Goal: Task Accomplishment & Management: Use online tool/utility

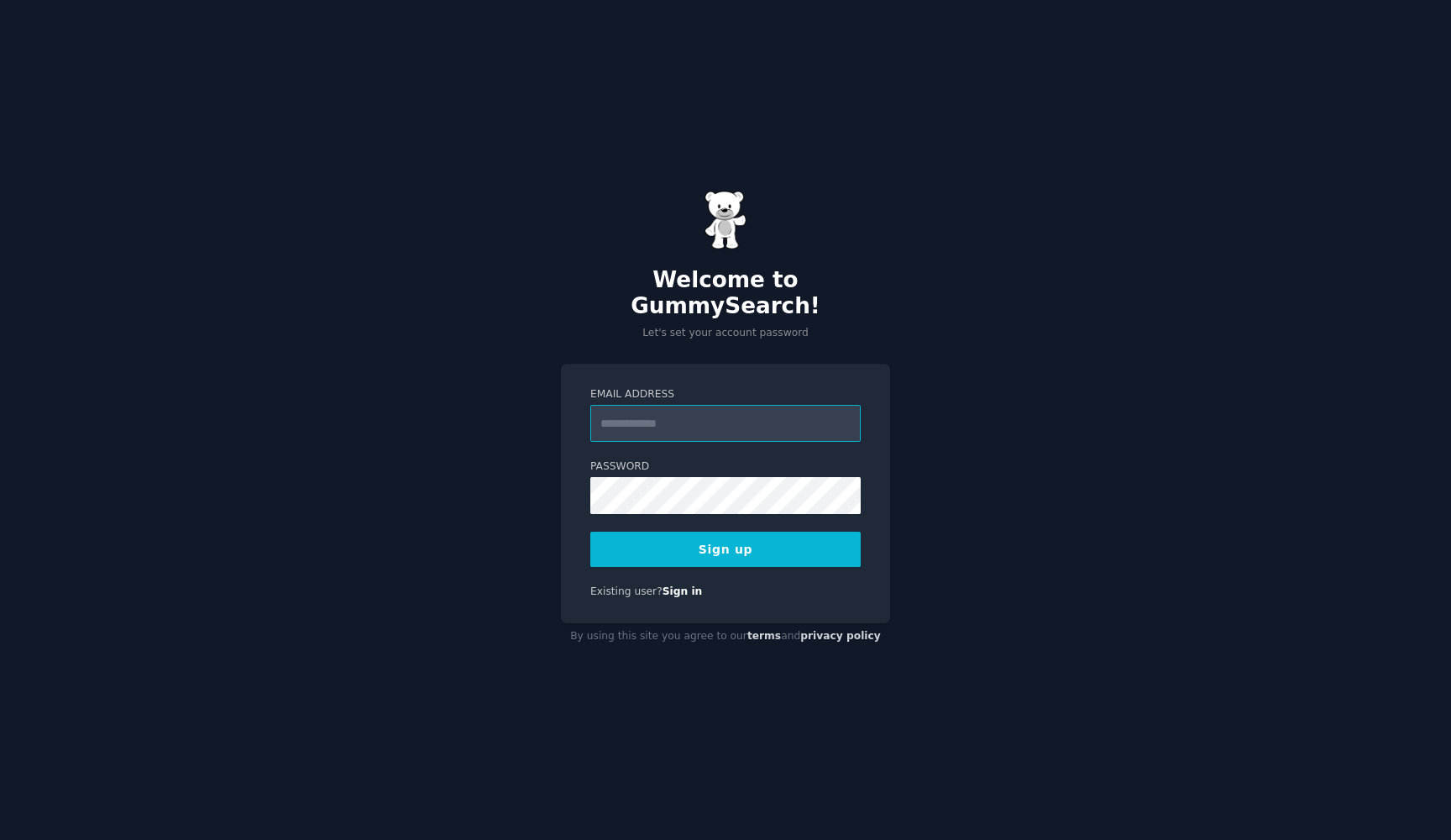
type input "**********"
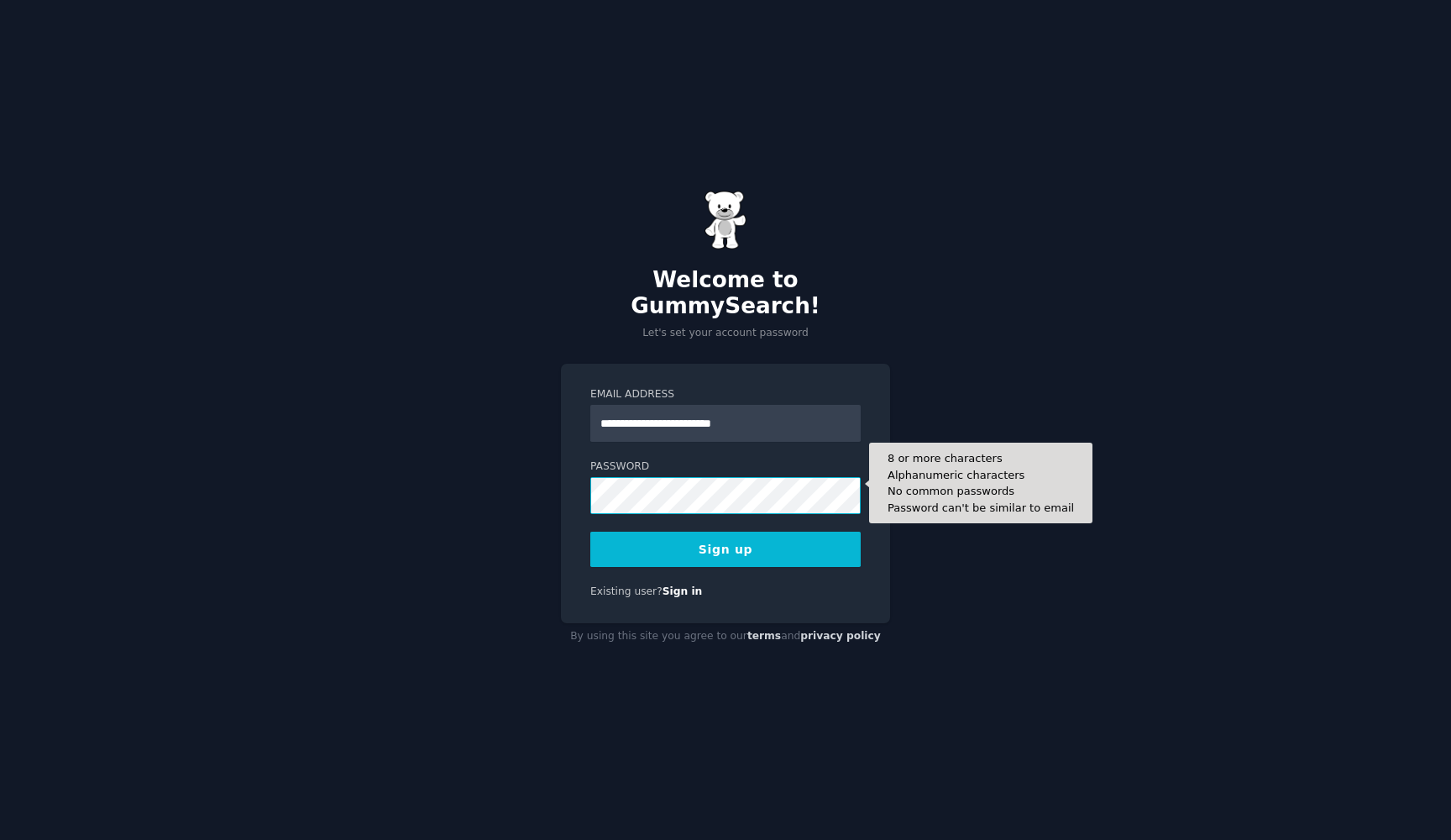
click at [726, 536] on button "Sign up" at bounding box center [726, 549] width 270 height 35
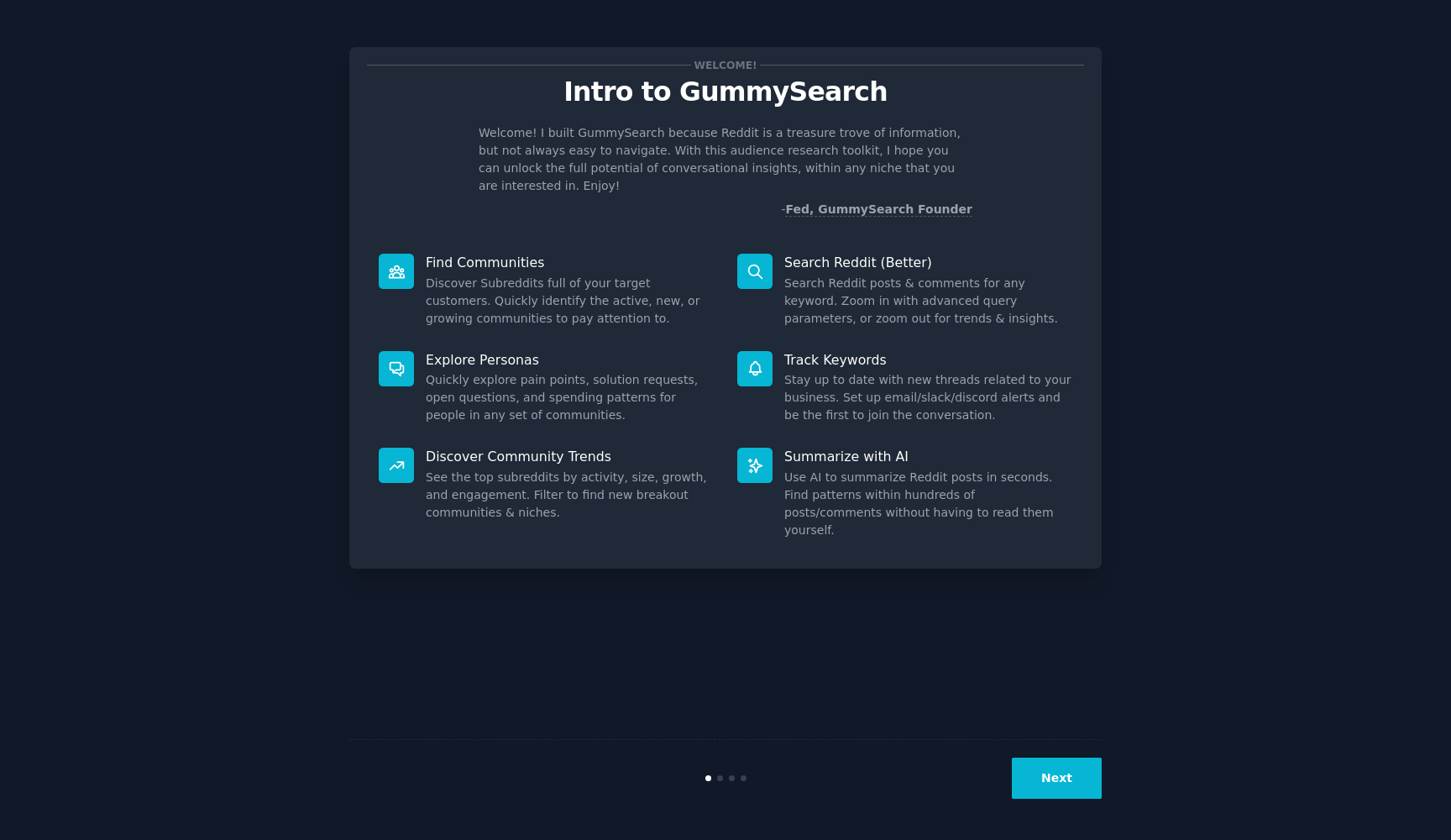
click at [1044, 771] on button "Next" at bounding box center [1057, 777] width 90 height 41
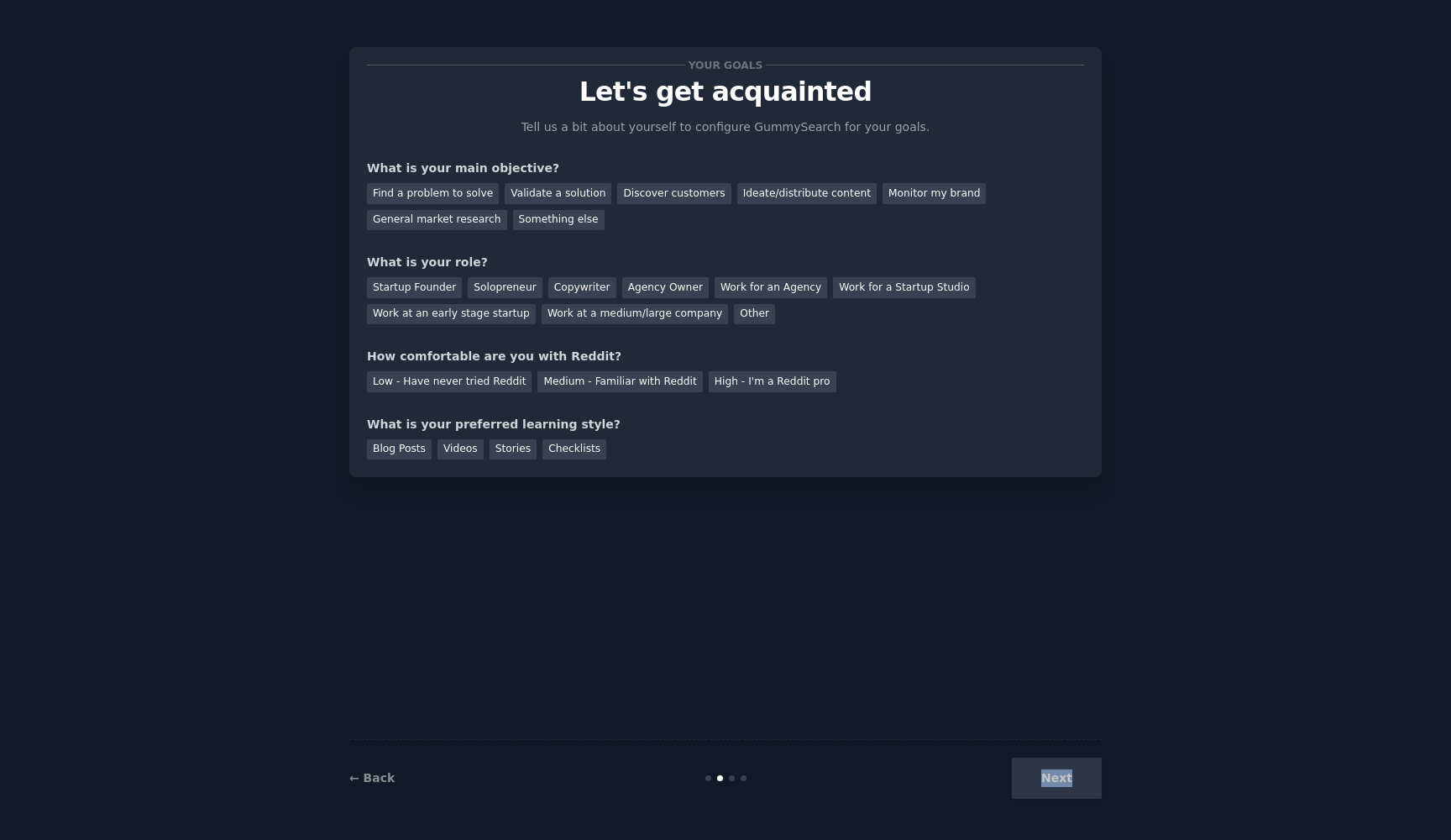
click at [1044, 771] on div "Next" at bounding box center [976, 777] width 252 height 41
click at [470, 199] on div "Find a problem to solve" at bounding box center [432, 193] width 132 height 21
click at [415, 287] on div "Startup Founder" at bounding box center [415, 288] width 95 height 21
click at [477, 286] on div "Solopreneur" at bounding box center [505, 288] width 74 height 21
click at [441, 383] on div "Low - Have never tried Reddit" at bounding box center [449, 382] width 165 height 21
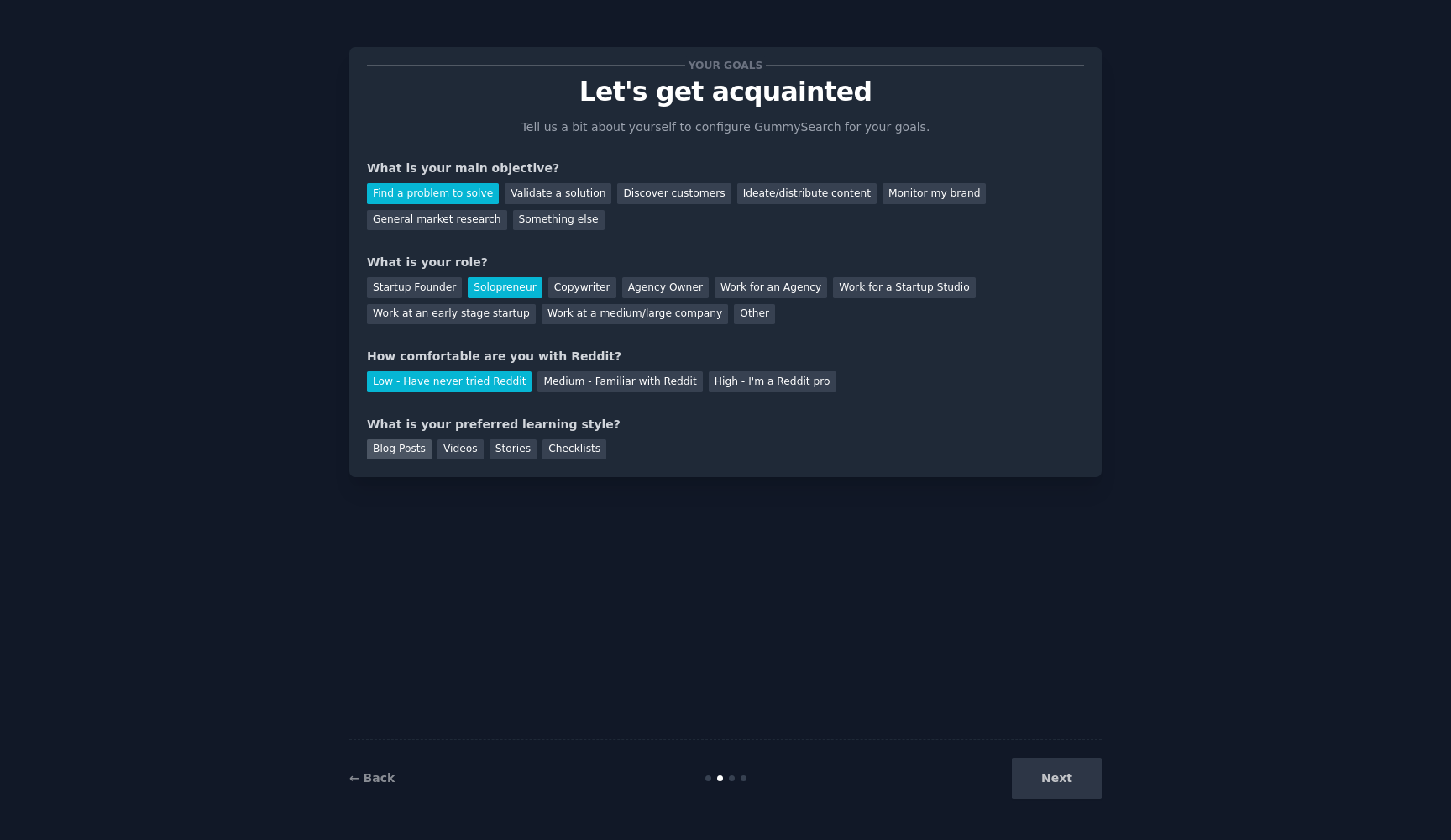
click at [402, 452] on div "Blog Posts" at bounding box center [399, 450] width 64 height 21
click at [450, 451] on div "Videos" at bounding box center [461, 450] width 46 height 21
click at [505, 446] on div "Stories" at bounding box center [513, 450] width 47 height 21
click at [564, 446] on div "Checklists" at bounding box center [575, 450] width 64 height 21
click at [422, 446] on div "Blog Posts" at bounding box center [399, 450] width 64 height 21
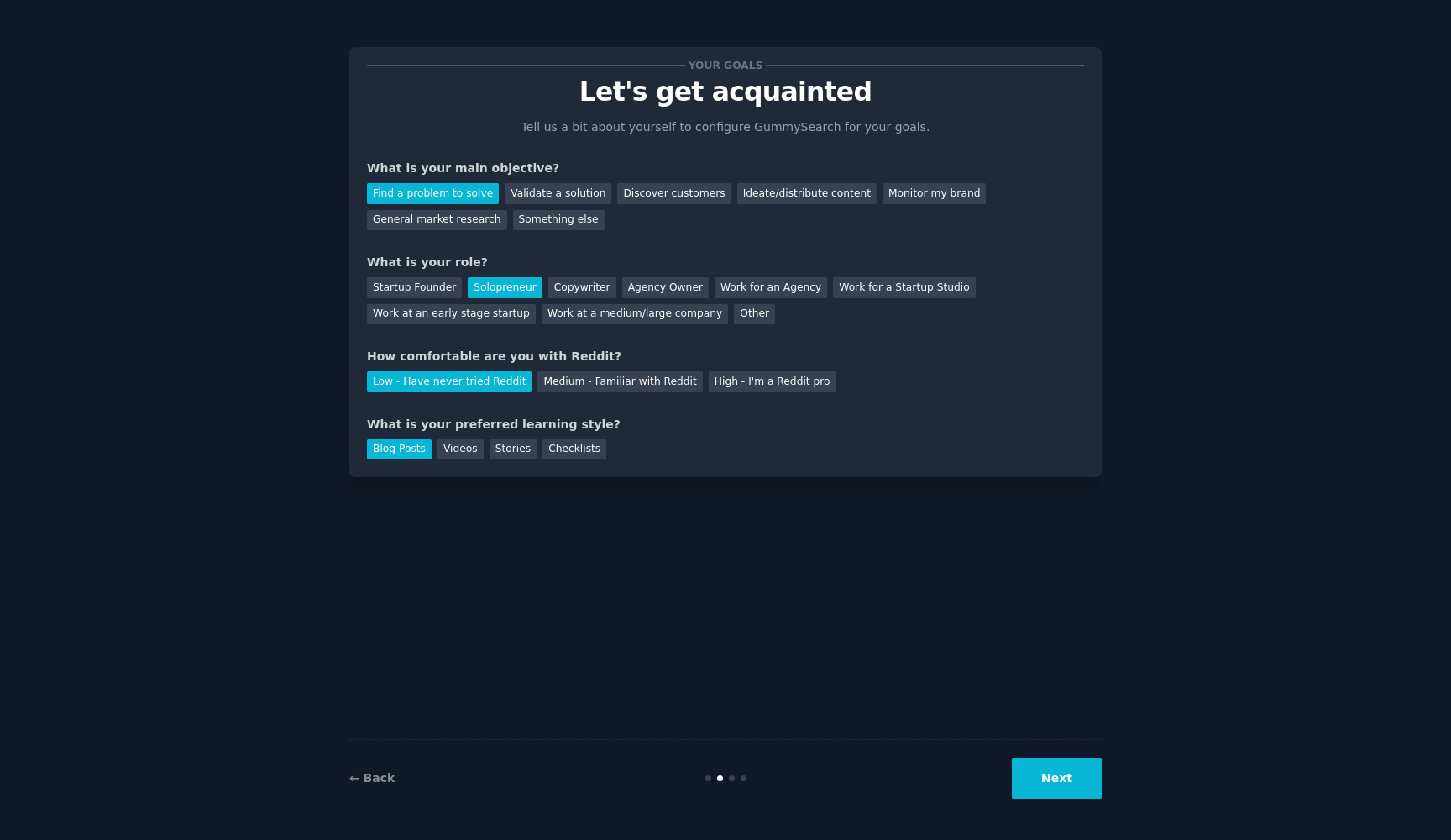
click at [1070, 772] on button "Next" at bounding box center [1057, 777] width 90 height 41
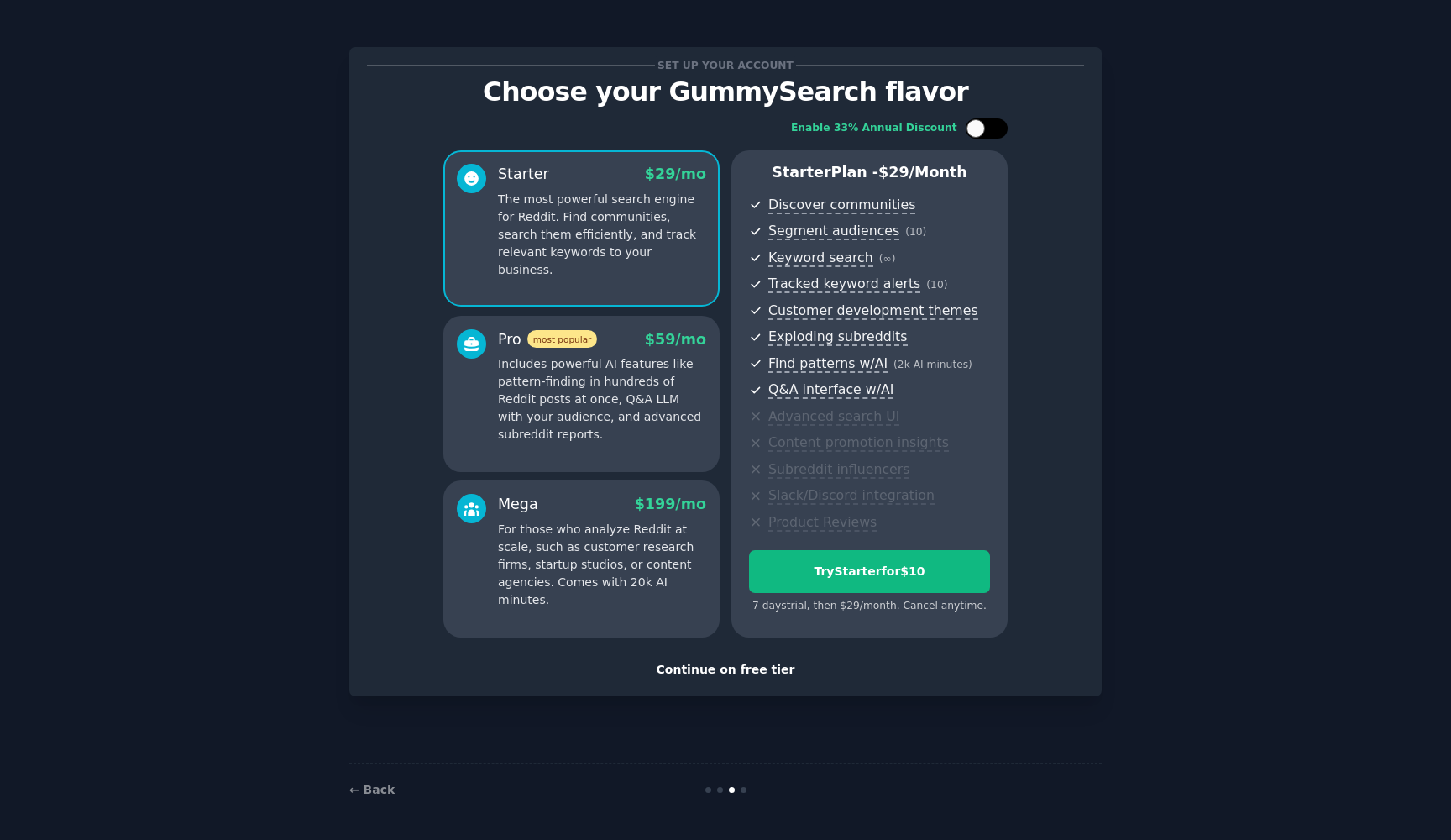
click at [988, 133] on div at bounding box center [987, 128] width 42 height 20
checkbox input "false"
click at [658, 405] on p "Includes powerful AI features like pattern-finding in hundreds of Reddit posts …" at bounding box center [602, 400] width 208 height 88
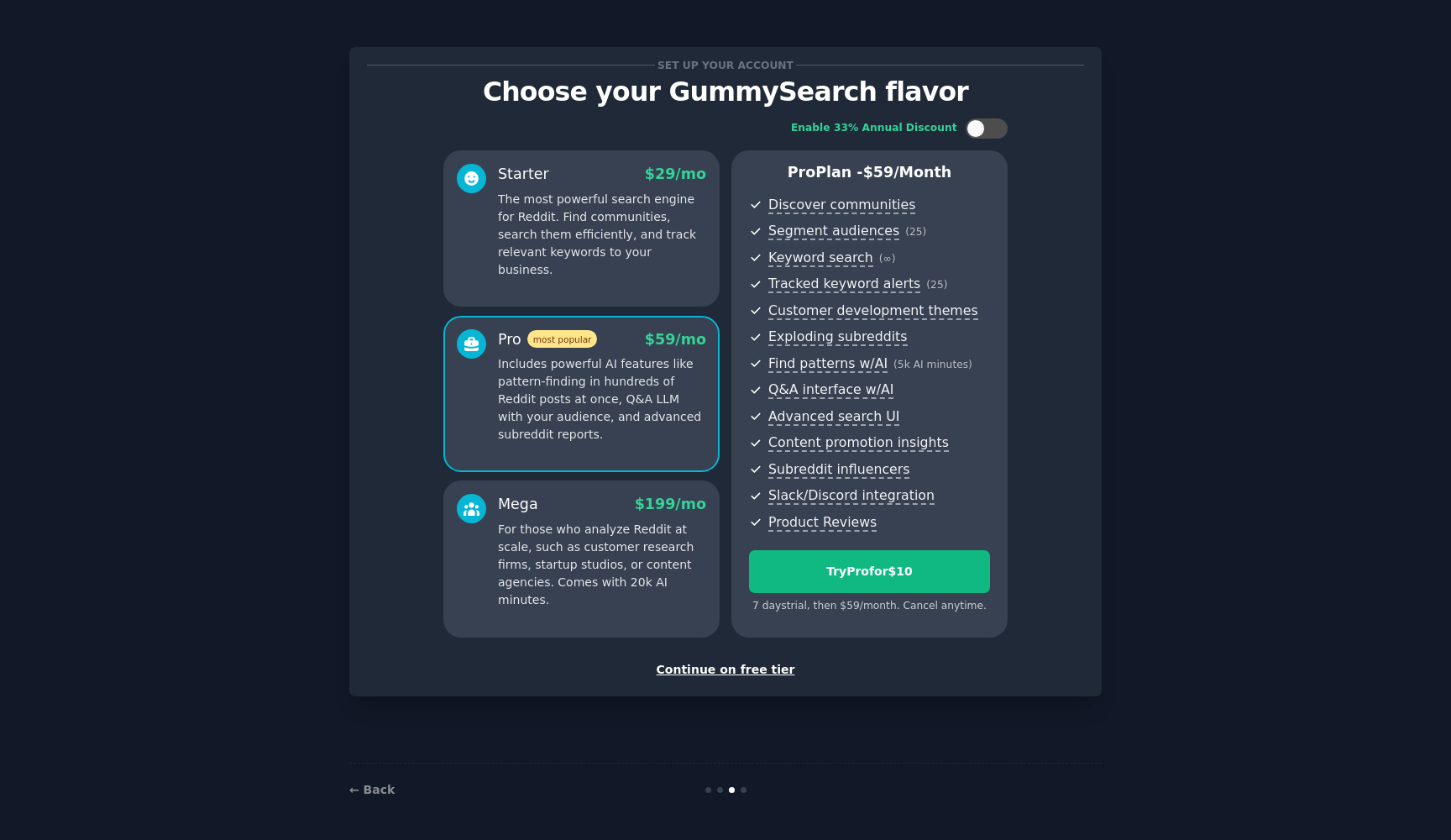
click at [741, 662] on div "Continue on free tier" at bounding box center [726, 670] width 718 height 18
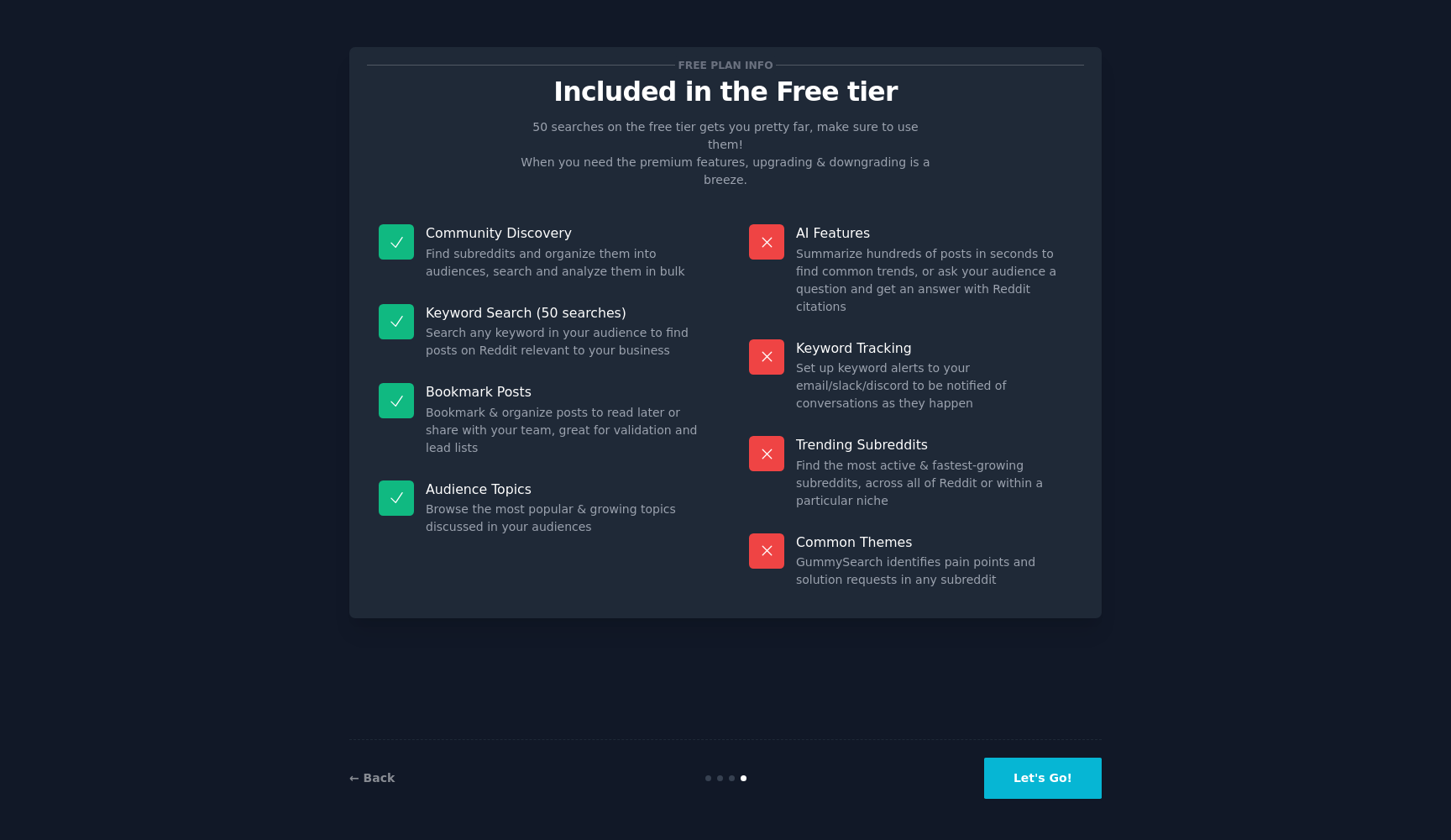
click at [1024, 784] on button "Let's Go!" at bounding box center [1042, 777] width 117 height 41
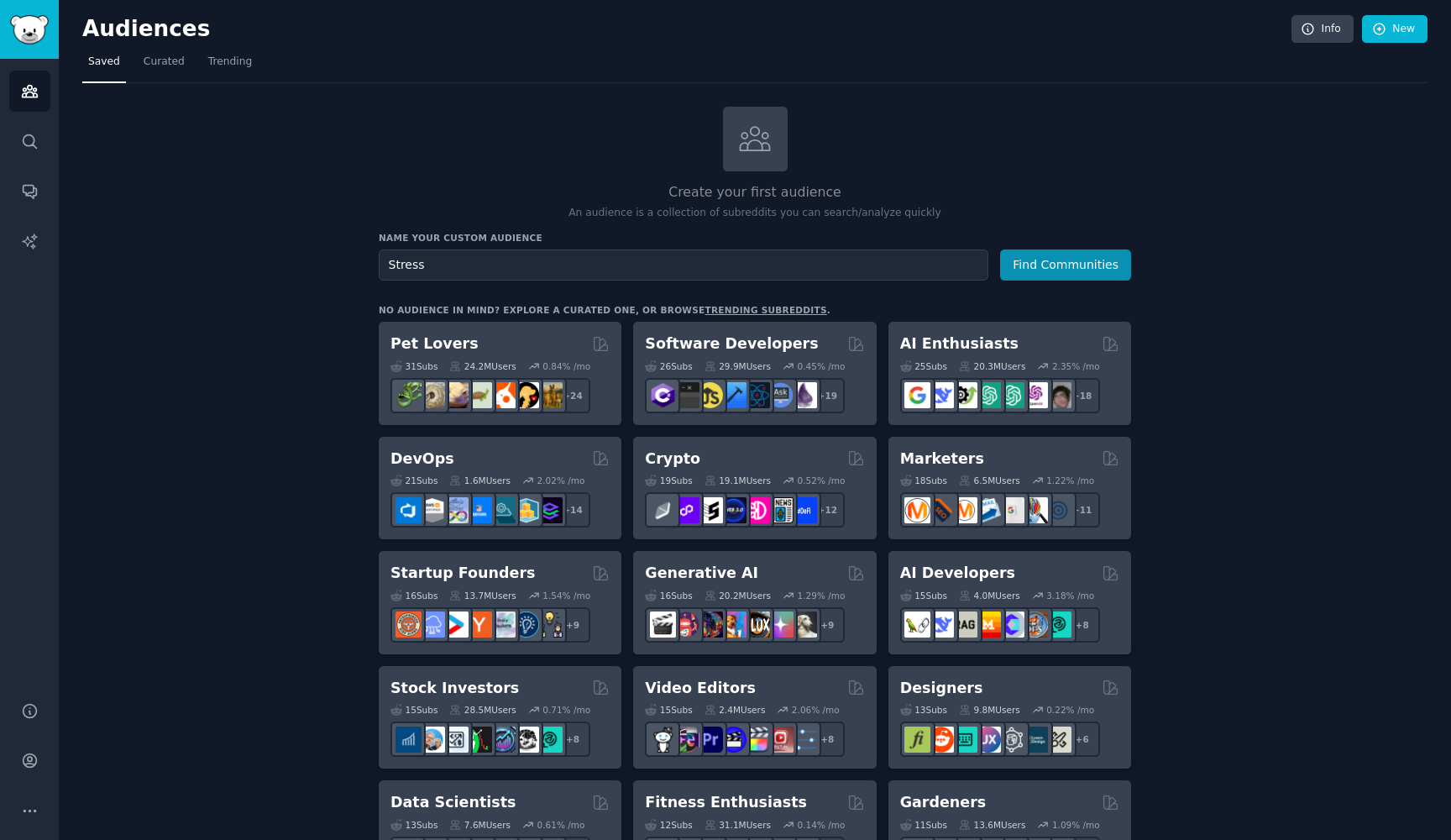
type input "Stress"
click at [1067, 263] on button "Find Communities" at bounding box center [1065, 265] width 131 height 31
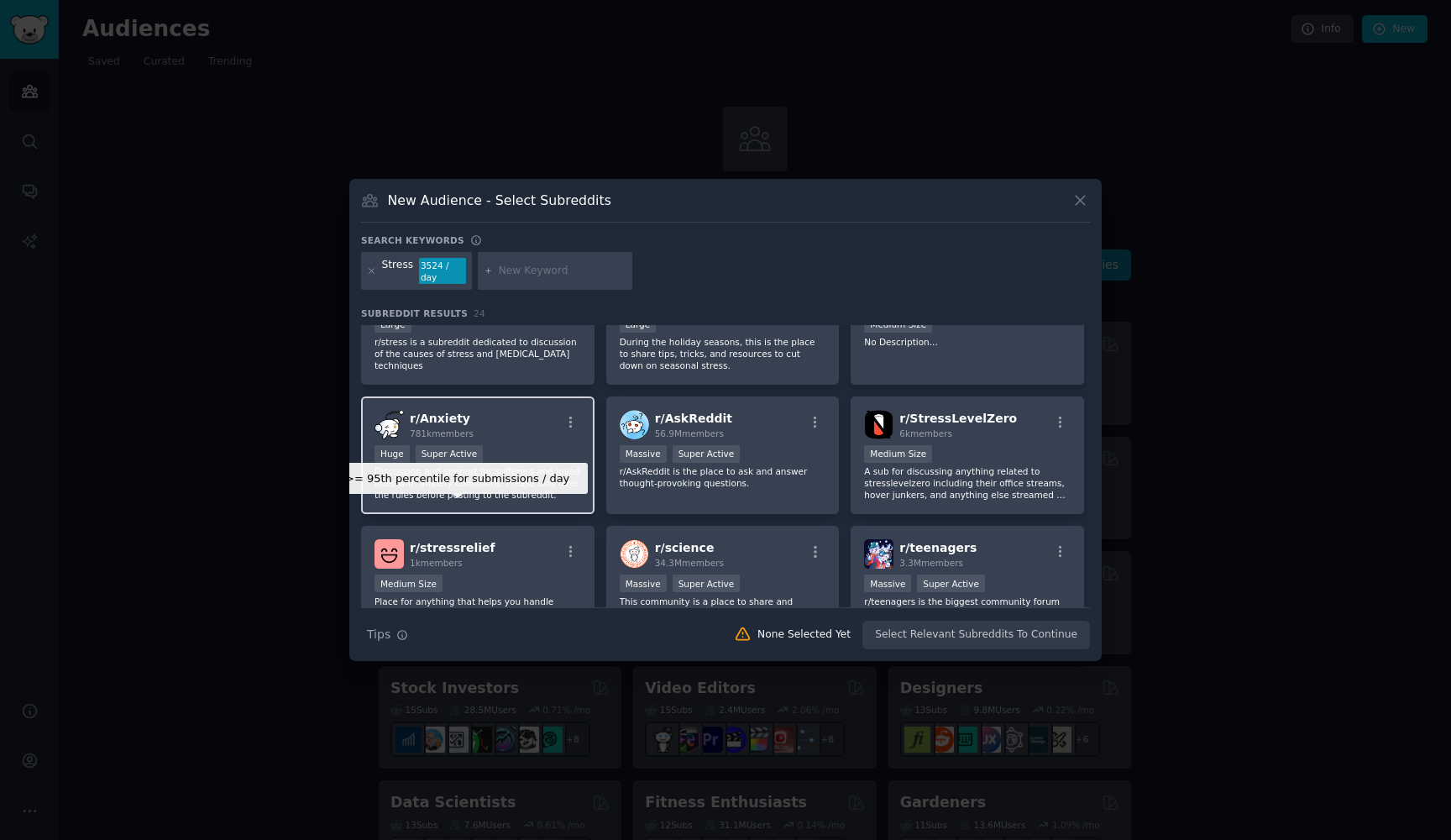
scroll to position [70, 0]
